Goal: Information Seeking & Learning: Learn about a topic

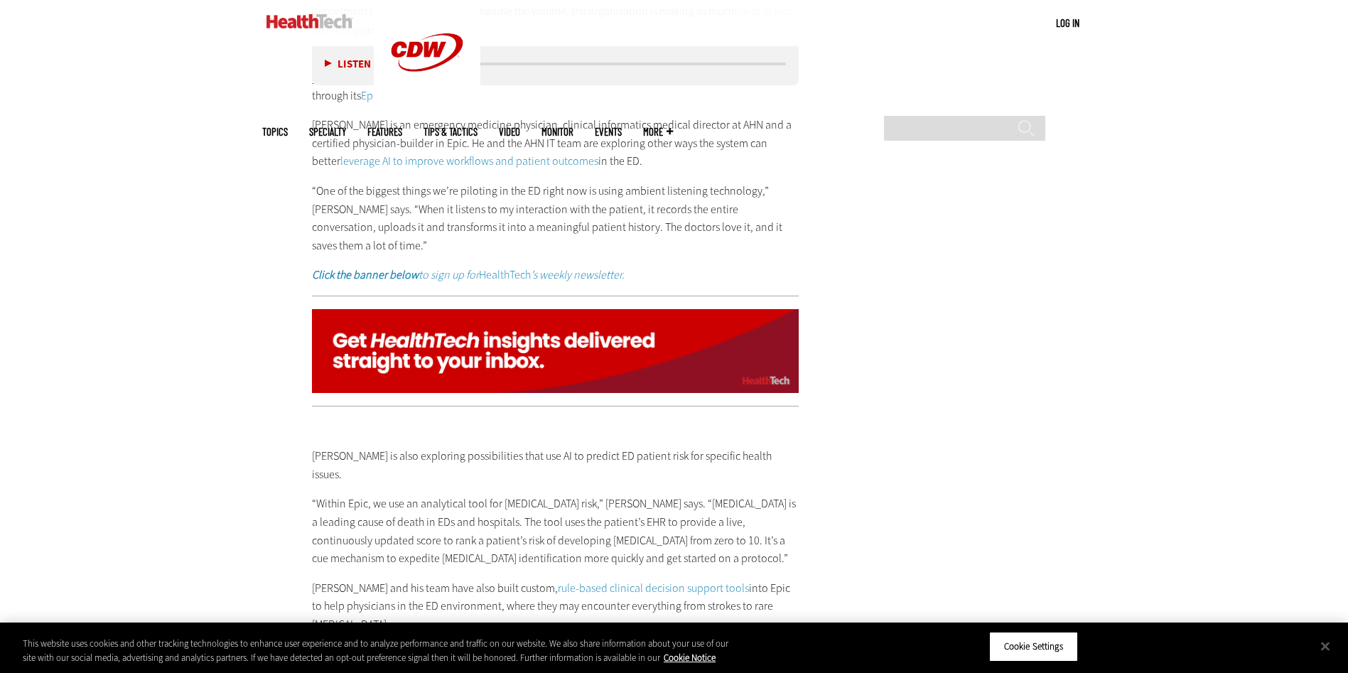
scroll to position [3198, 0]
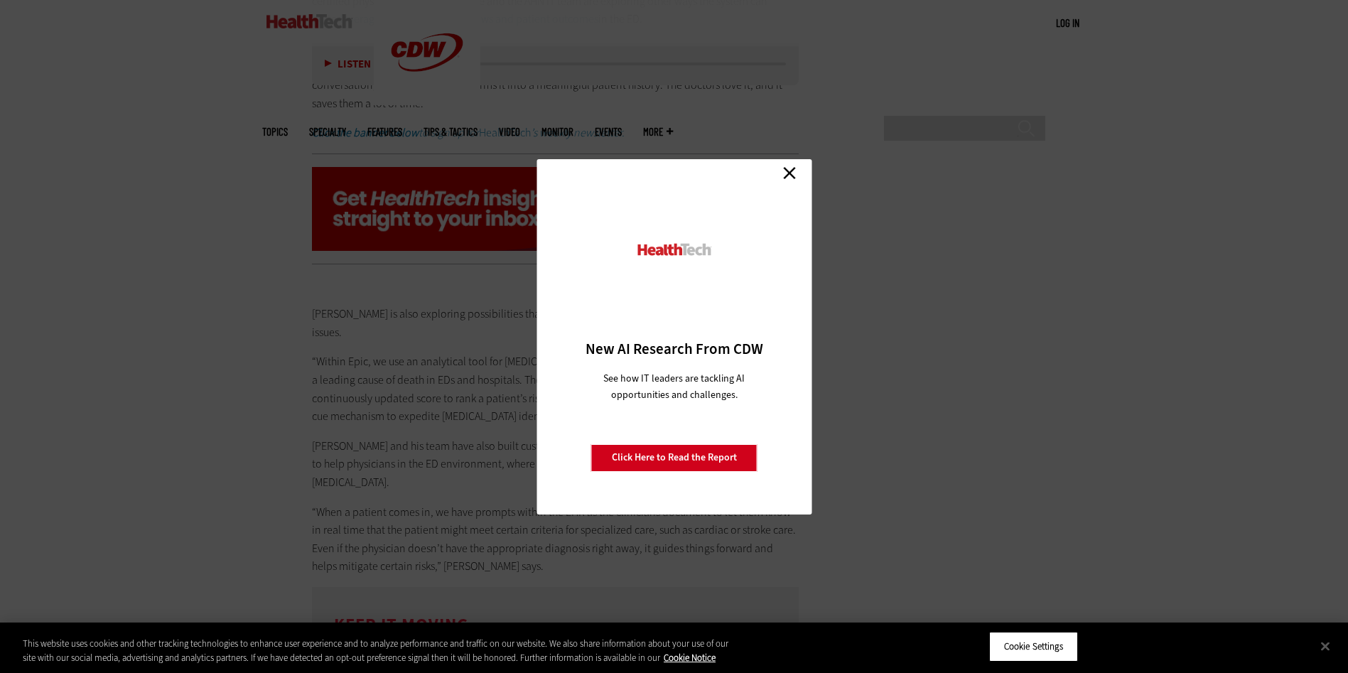
click at [790, 173] on link "Close" at bounding box center [789, 173] width 21 height 21
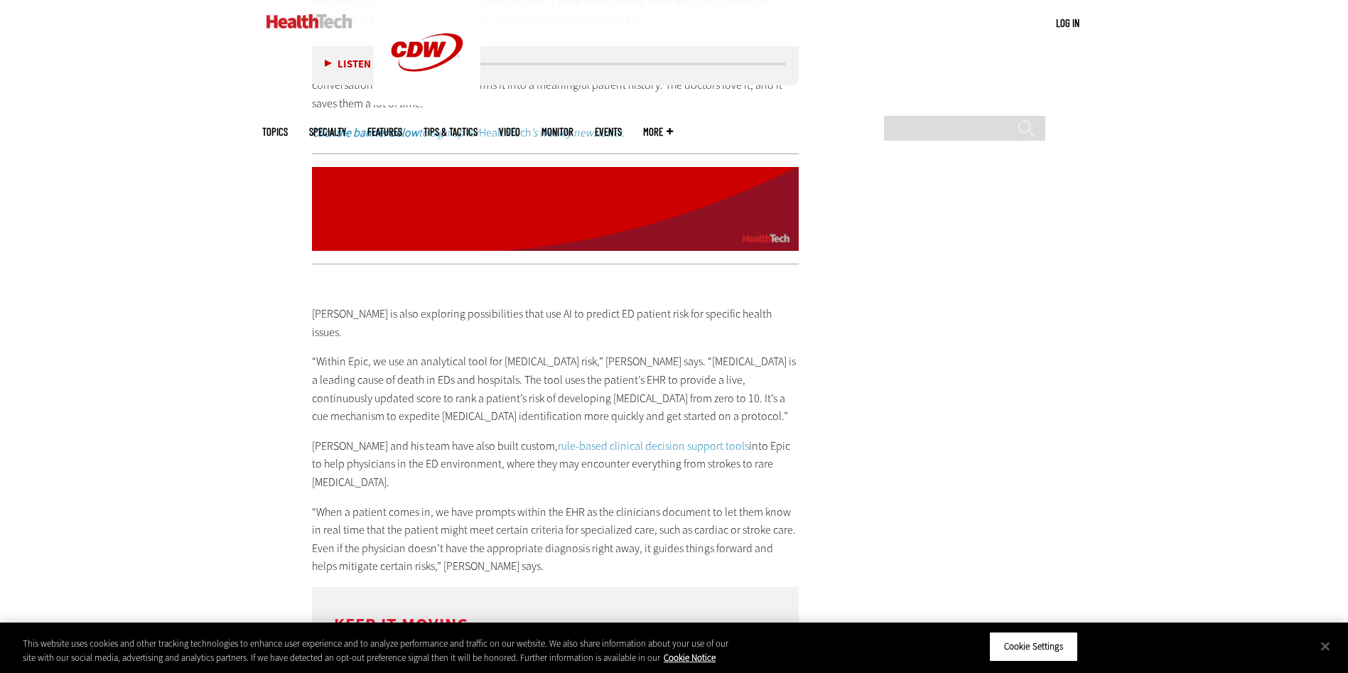
click at [635, 439] on link "rule-based clinical decision support tools" at bounding box center [653, 446] width 191 height 15
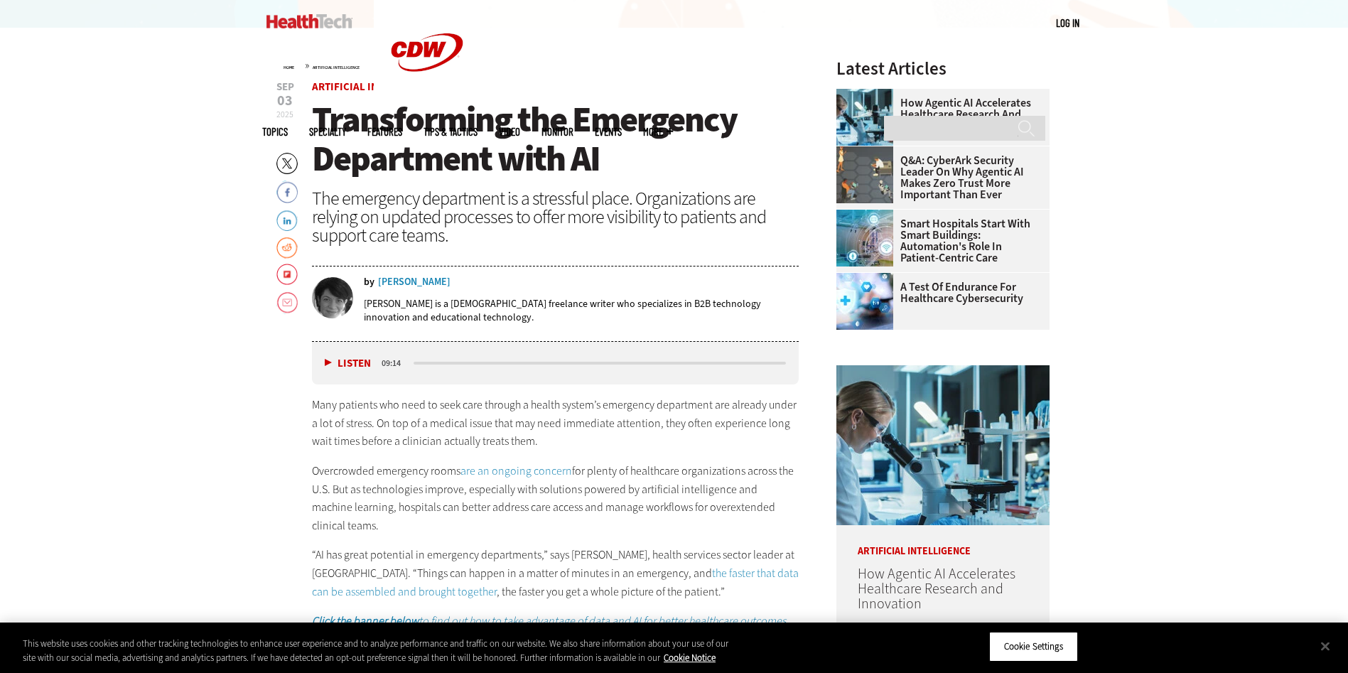
scroll to position [284, 0]
